Goal: Entertainment & Leisure: Consume media (video, audio)

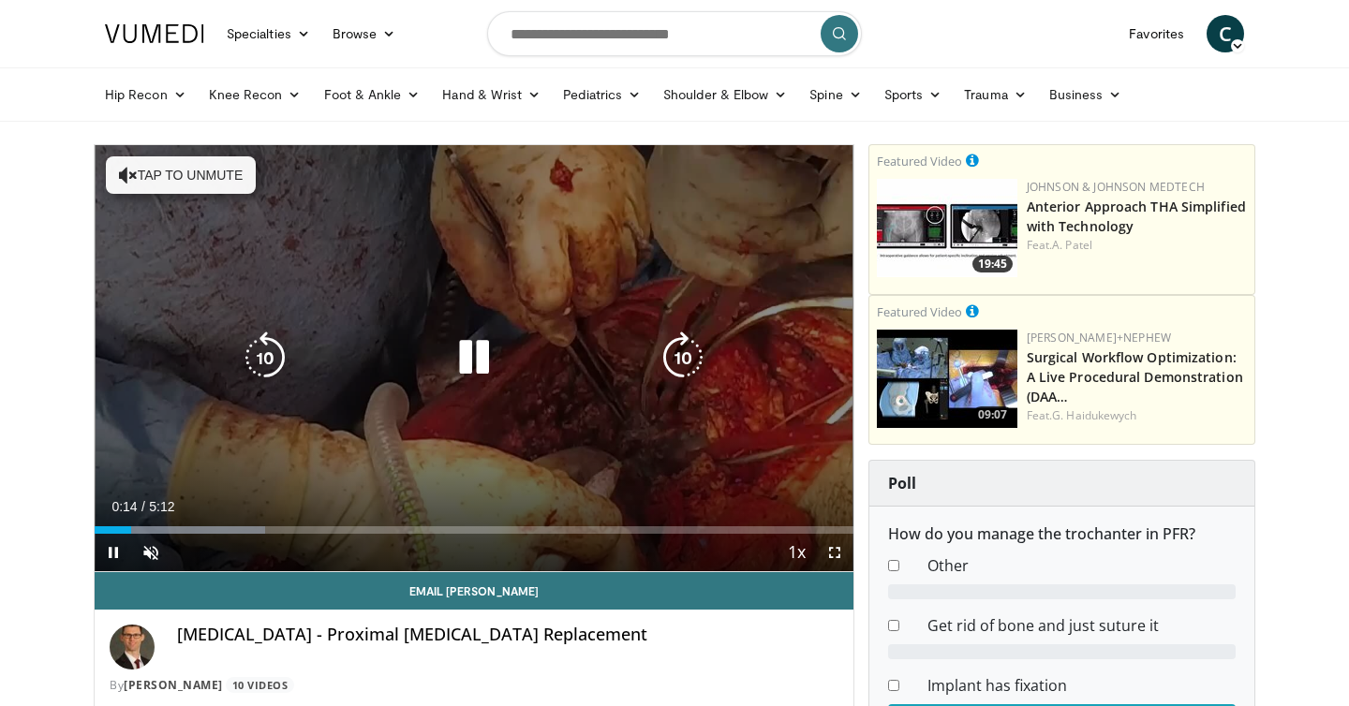
click at [476, 350] on icon "Video Player" at bounding box center [474, 358] width 52 height 52
click at [469, 355] on icon "Video Player" at bounding box center [474, 358] width 52 height 52
click at [238, 177] on button "Tap to unmute" at bounding box center [181, 174] width 150 height 37
